Goal: Information Seeking & Learning: Learn about a topic

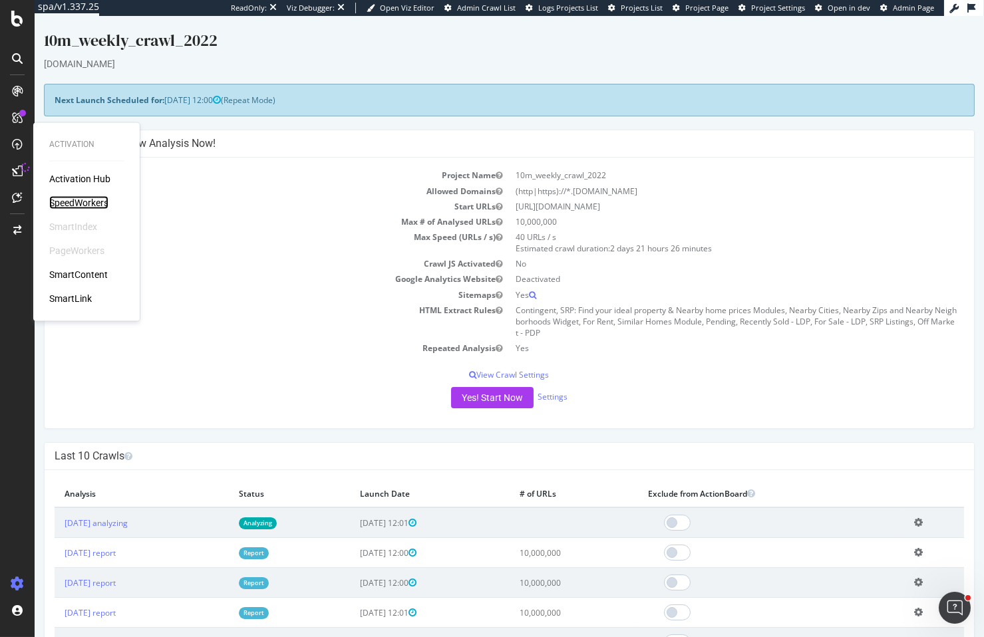
click at [77, 202] on div "SpeedWorkers" at bounding box center [78, 202] width 59 height 13
